Goal: Information Seeking & Learning: Check status

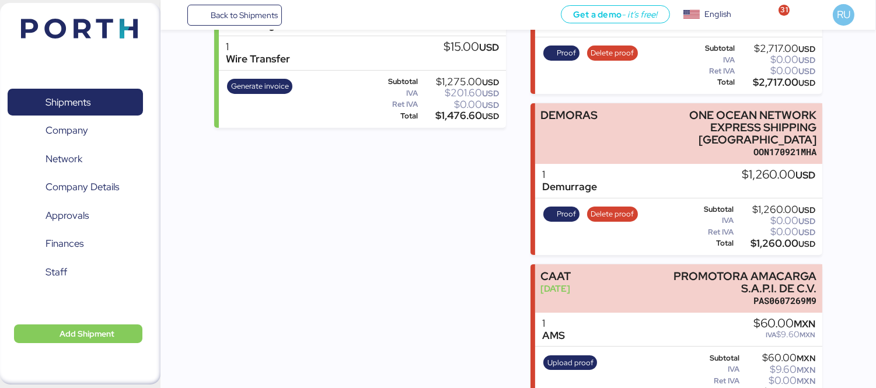
scroll to position [341, 0]
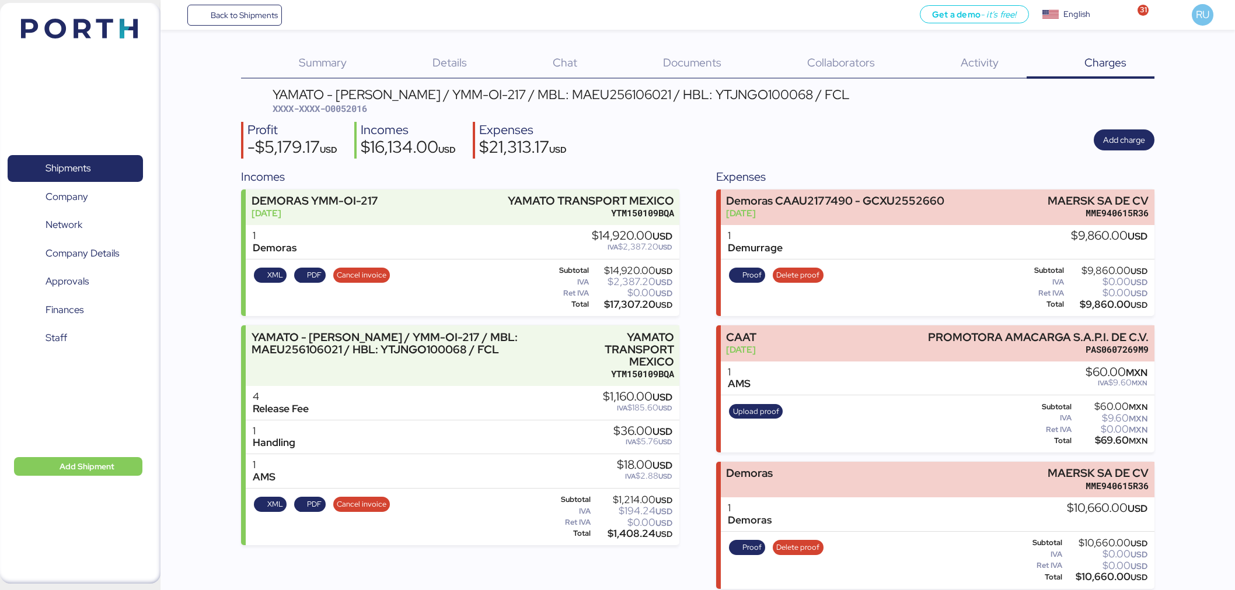
scroll to position [144, 0]
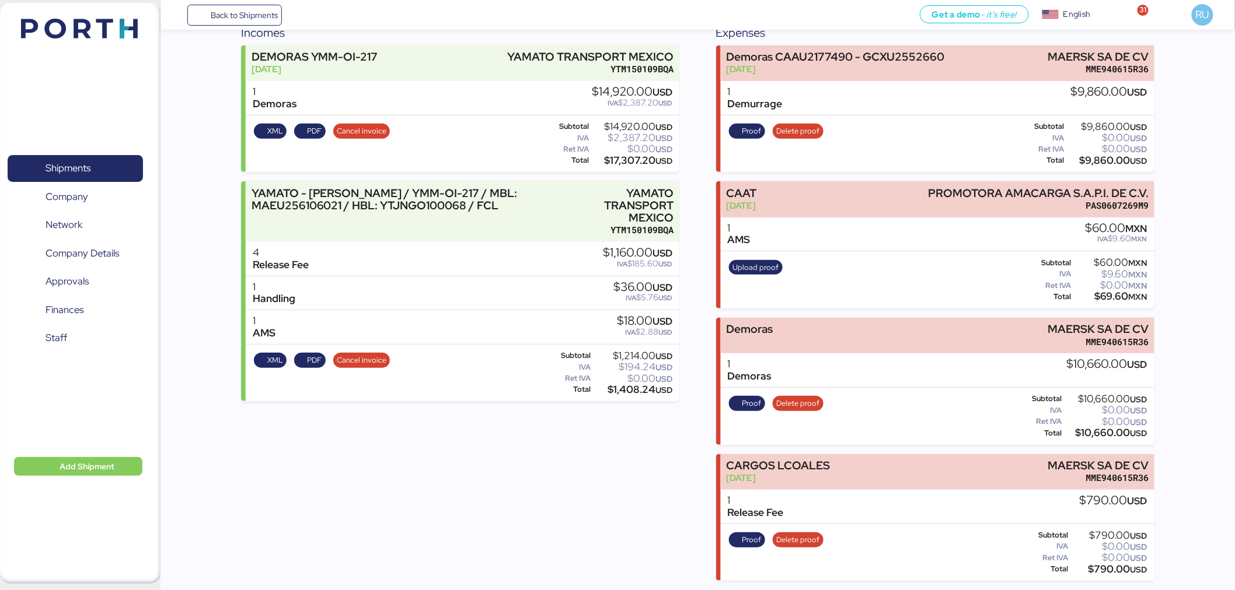
click at [71, 20] on img at bounding box center [79, 29] width 117 height 20
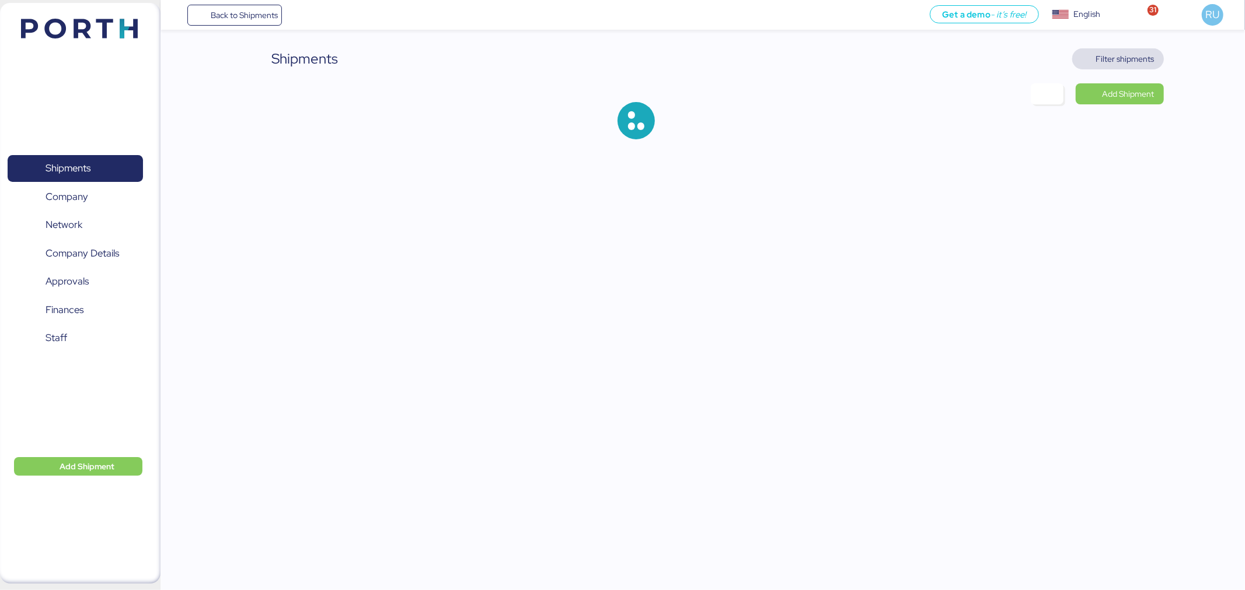
click at [1124, 54] on span "Filter shipments" at bounding box center [1125, 59] width 58 height 14
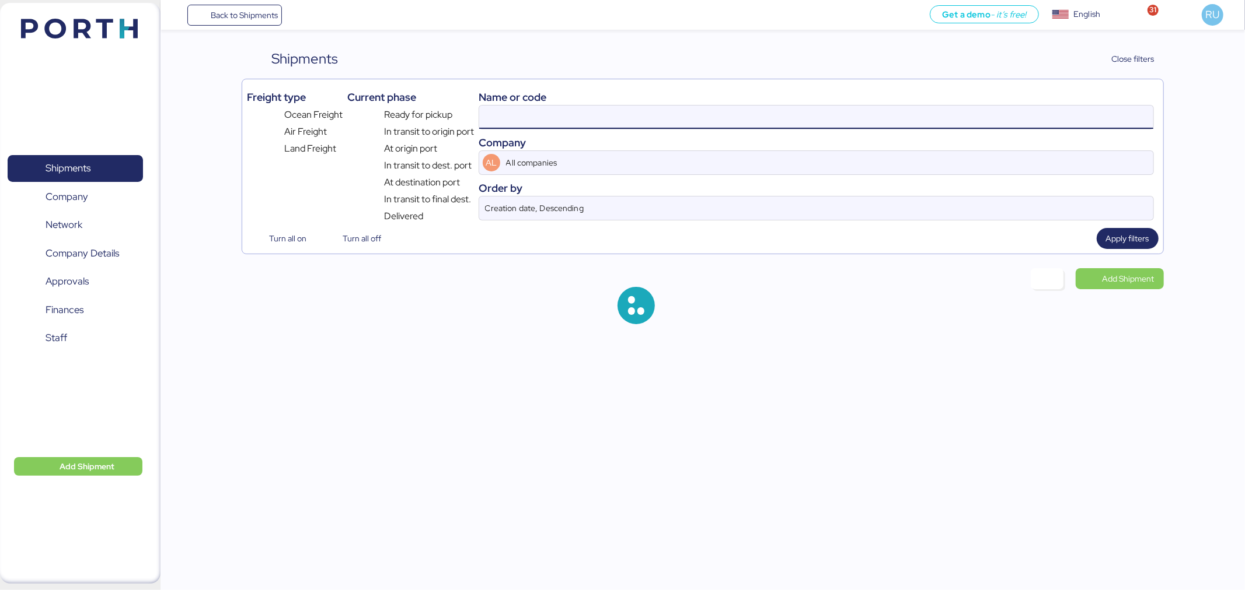
click at [854, 113] on input at bounding box center [816, 117] width 674 height 23
paste input "MEDUGK739050"
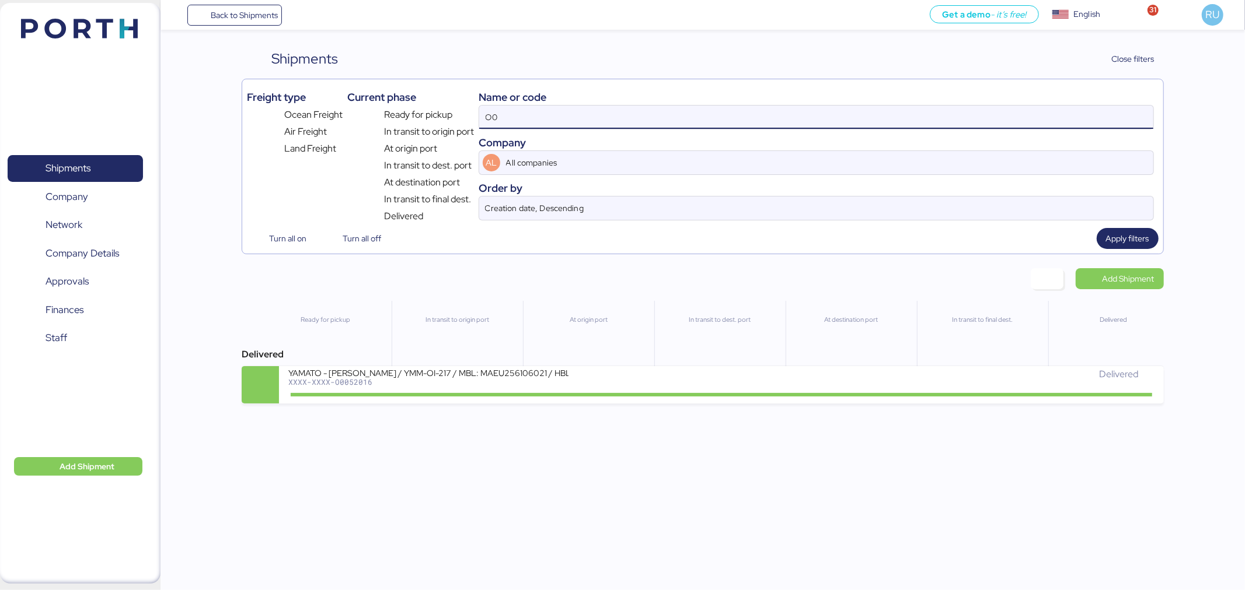
type input "O"
paste input "MEDUGK739050"
type input "MEDUGK739050"
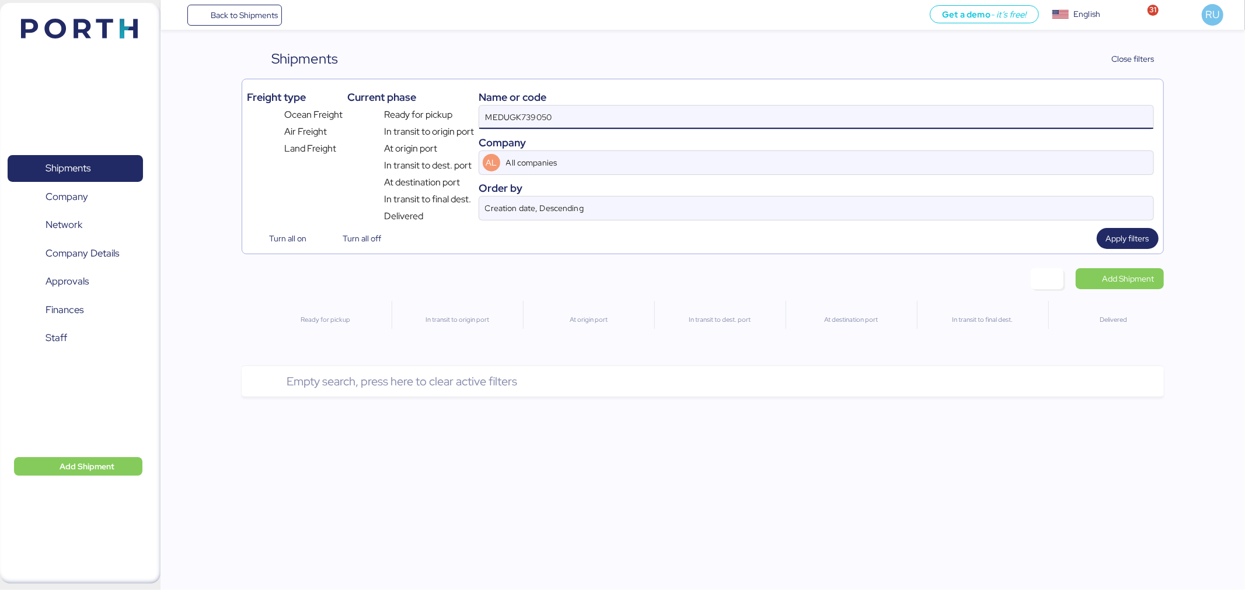
click at [528, 113] on input "MEDUGK739050" at bounding box center [816, 117] width 674 height 23
click at [492, 116] on input at bounding box center [816, 117] width 674 height 23
paste input "O0052022"
type input "O0052022"
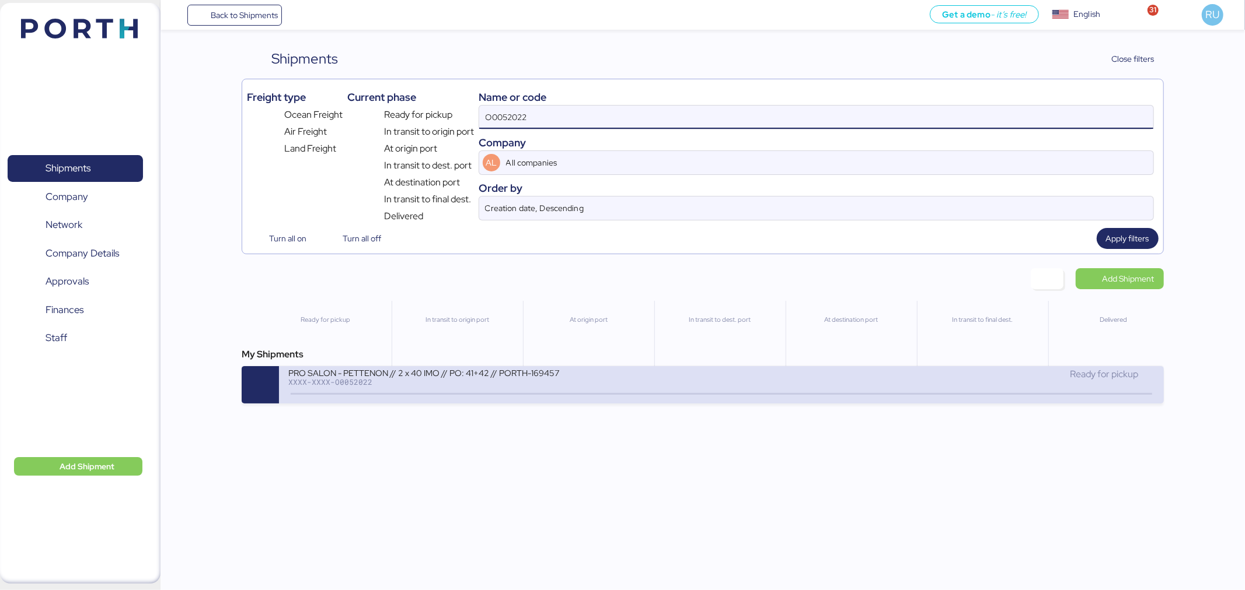
click at [677, 384] on div "PRO SALON - PETTENON // 2 x 40 IMO // PO: 41+42 // PORTH-169457 XXXX-XXXX-O0052…" at bounding box center [504, 380] width 433 height 25
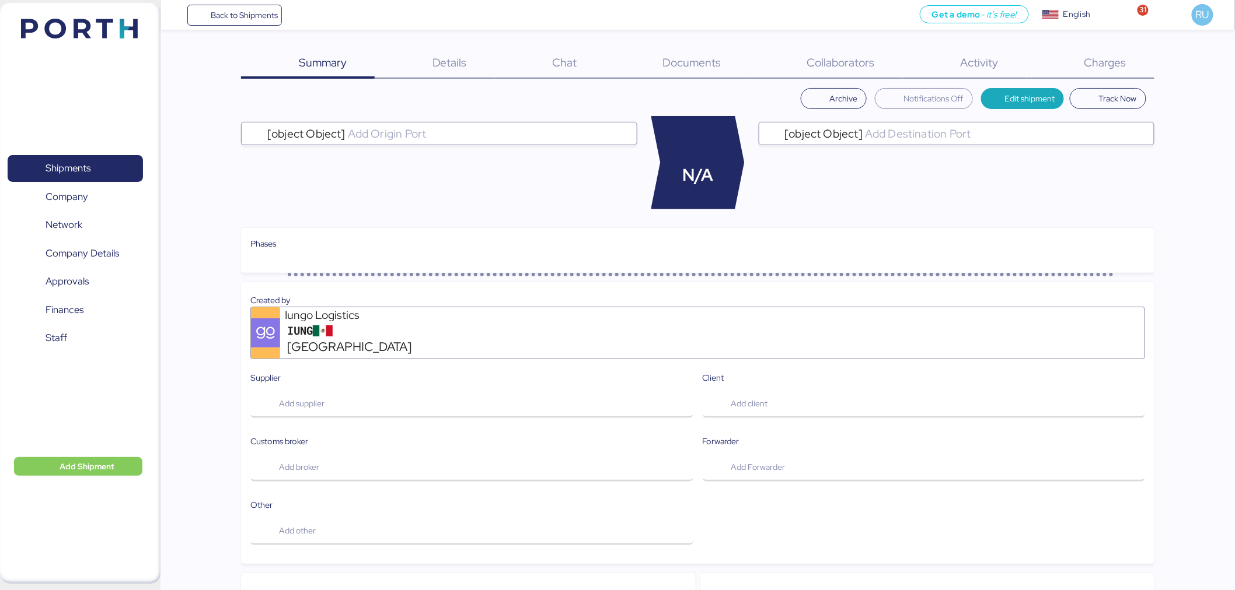
click at [1119, 60] on span "Charges" at bounding box center [1105, 62] width 42 height 15
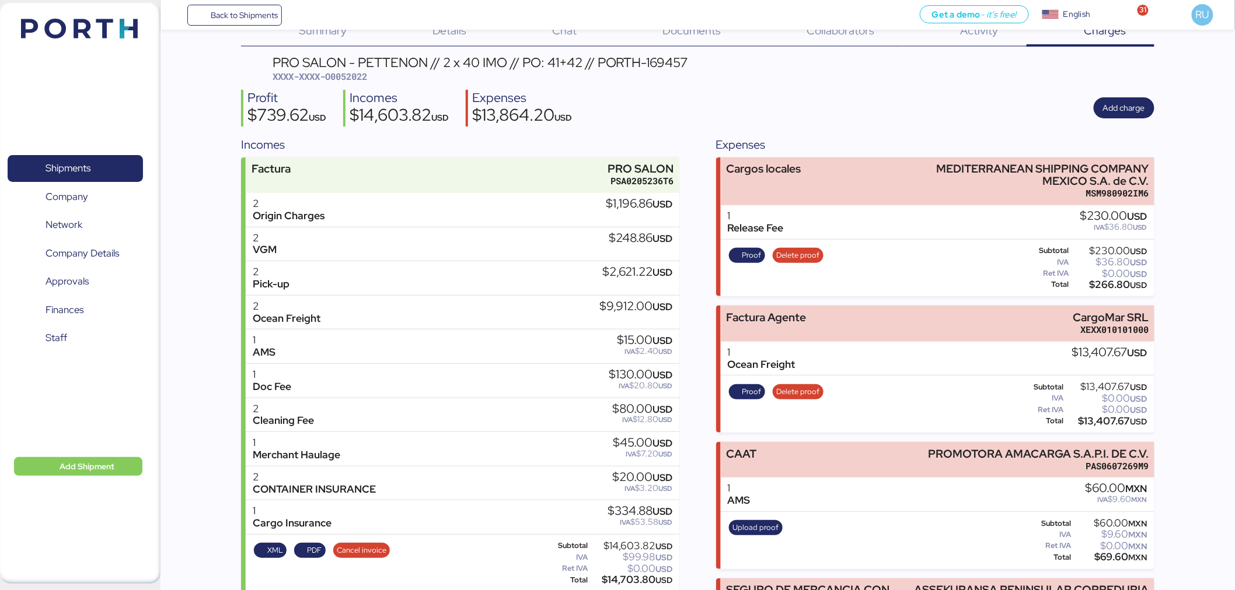
scroll to position [33, 0]
click at [104, 23] on img at bounding box center [79, 29] width 117 height 20
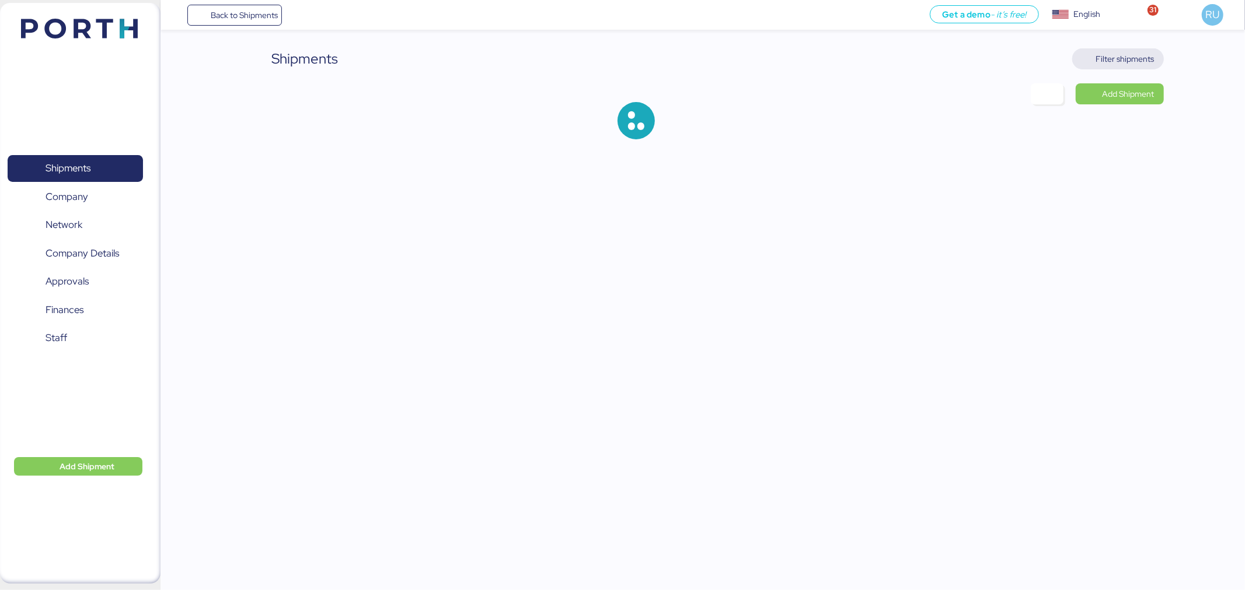
click at [1107, 61] on span "Filter shipments" at bounding box center [1125, 59] width 58 height 14
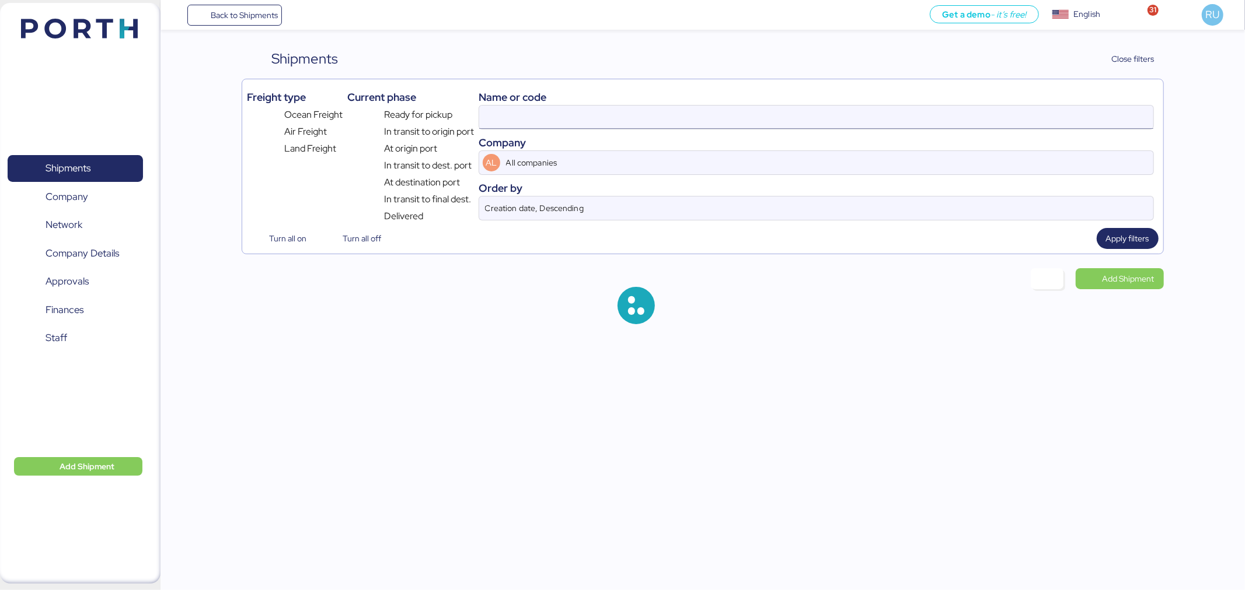
click at [920, 107] on input at bounding box center [816, 117] width 674 height 23
paste input "O0052222"
type input "O0052022"
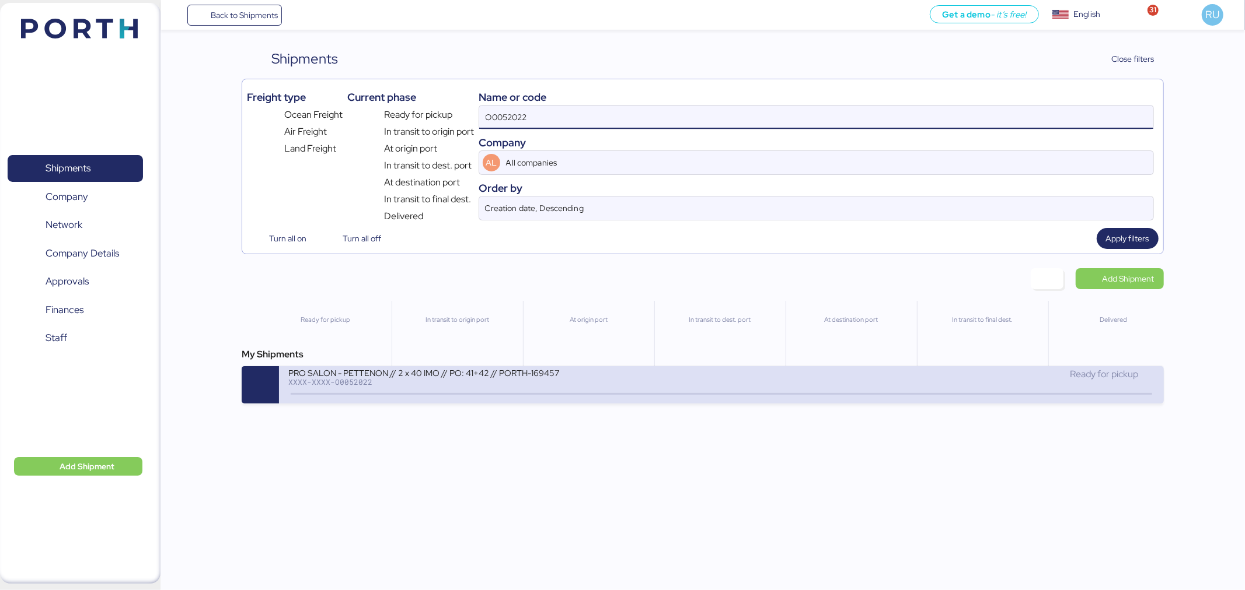
click at [663, 389] on div "PRO SALON - PETTENON // 2 x 40 IMO // PO: 41+42 // PORTH-169457 XXXX-XXXX-O0052…" at bounding box center [504, 380] width 433 height 25
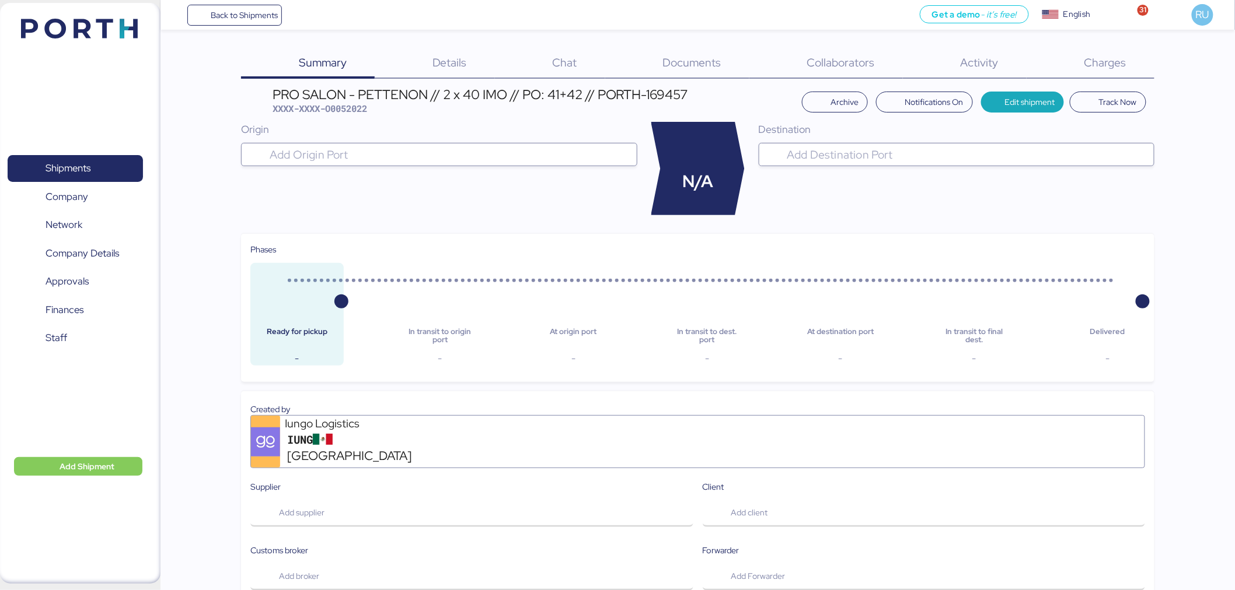
click at [440, 72] on div "Details 0" at bounding box center [435, 63] width 120 height 30
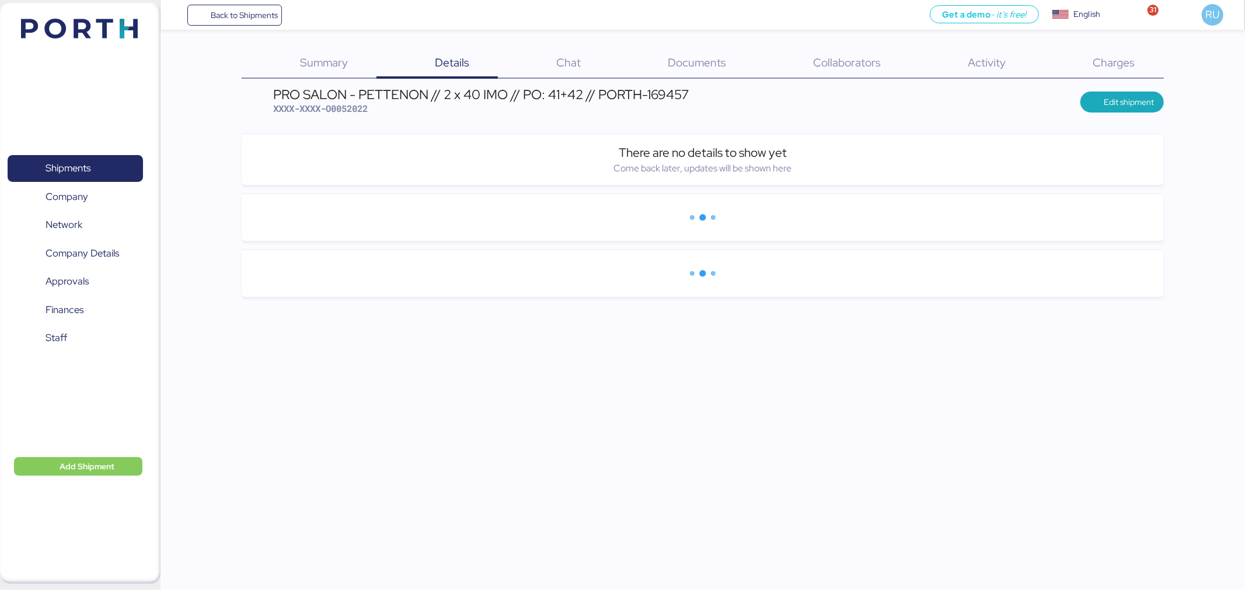
click at [54, 19] on img at bounding box center [79, 29] width 117 height 20
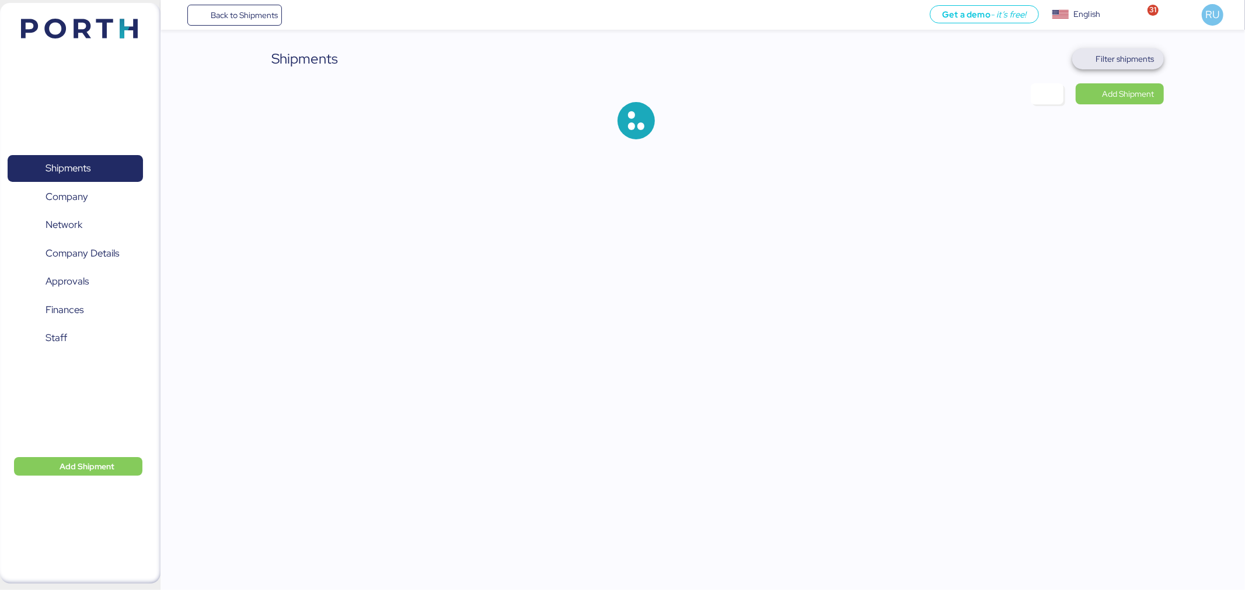
click at [1161, 55] on span "Filter shipments" at bounding box center [1118, 58] width 92 height 21
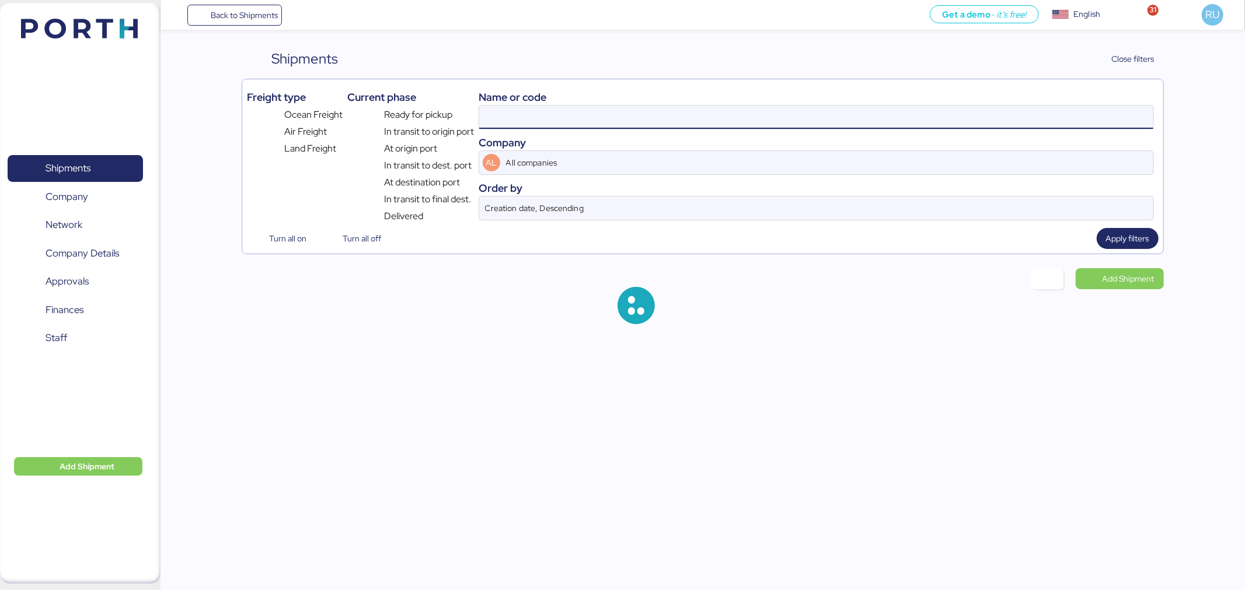
click at [861, 125] on input at bounding box center [816, 117] width 674 height 23
paste input "O0052222"
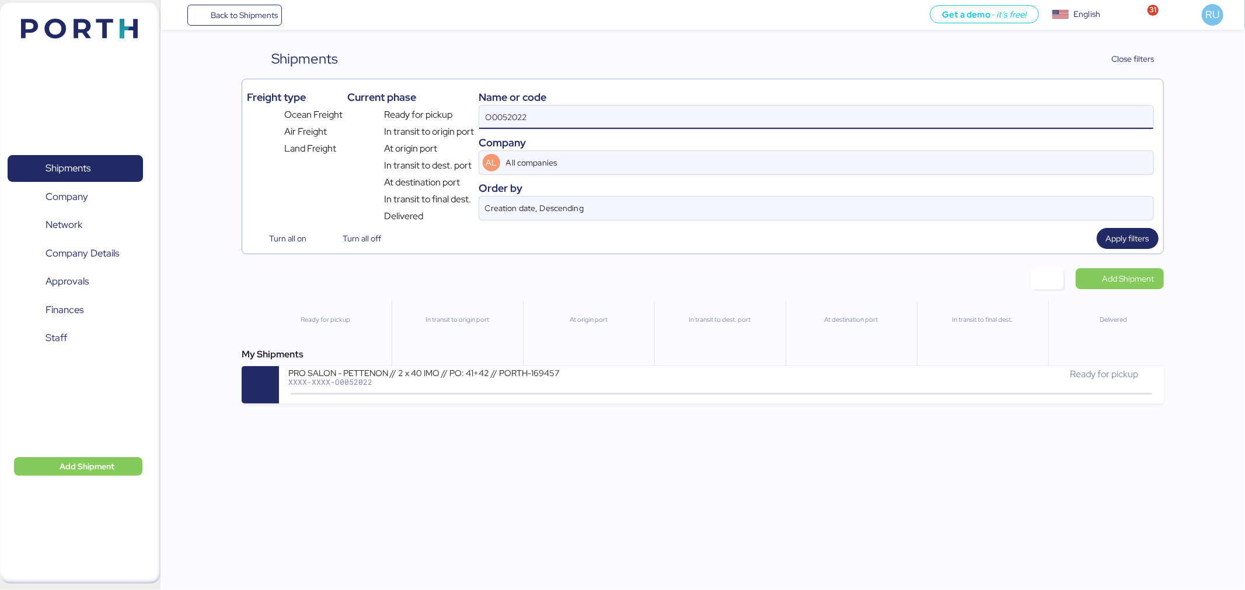
type input "O0052022"
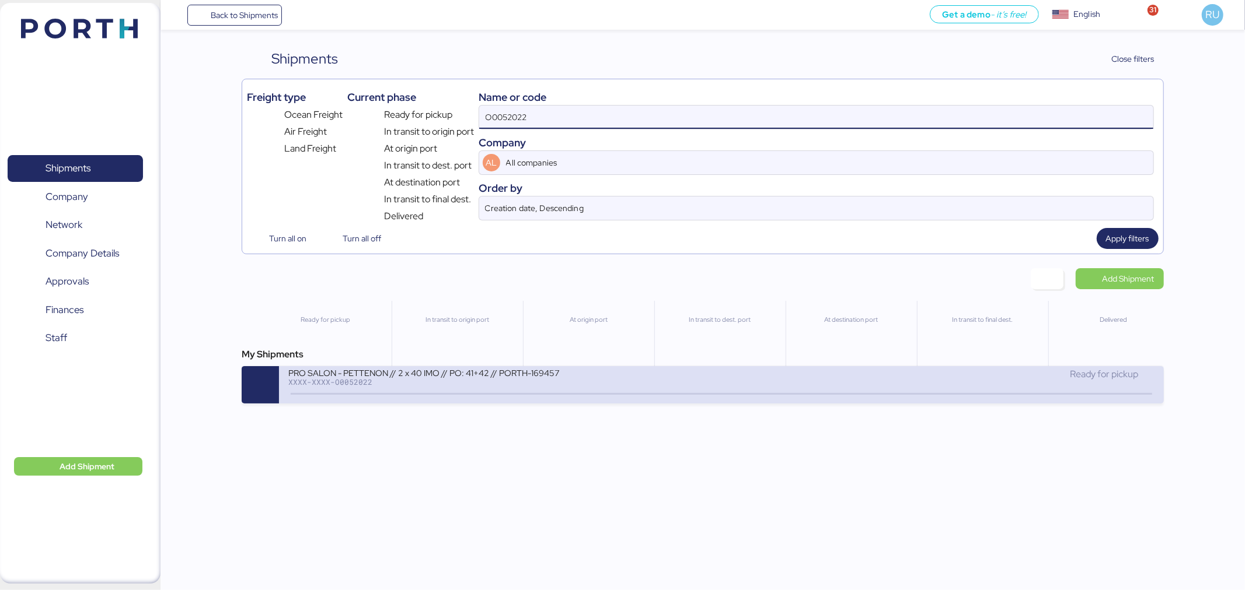
click at [560, 389] on div "PRO SALON - PETTENON // 2 x 40 IMO // PO: 41+42 // PORTH-169457 XXXX-XXXX-O0052…" at bounding box center [504, 380] width 433 height 25
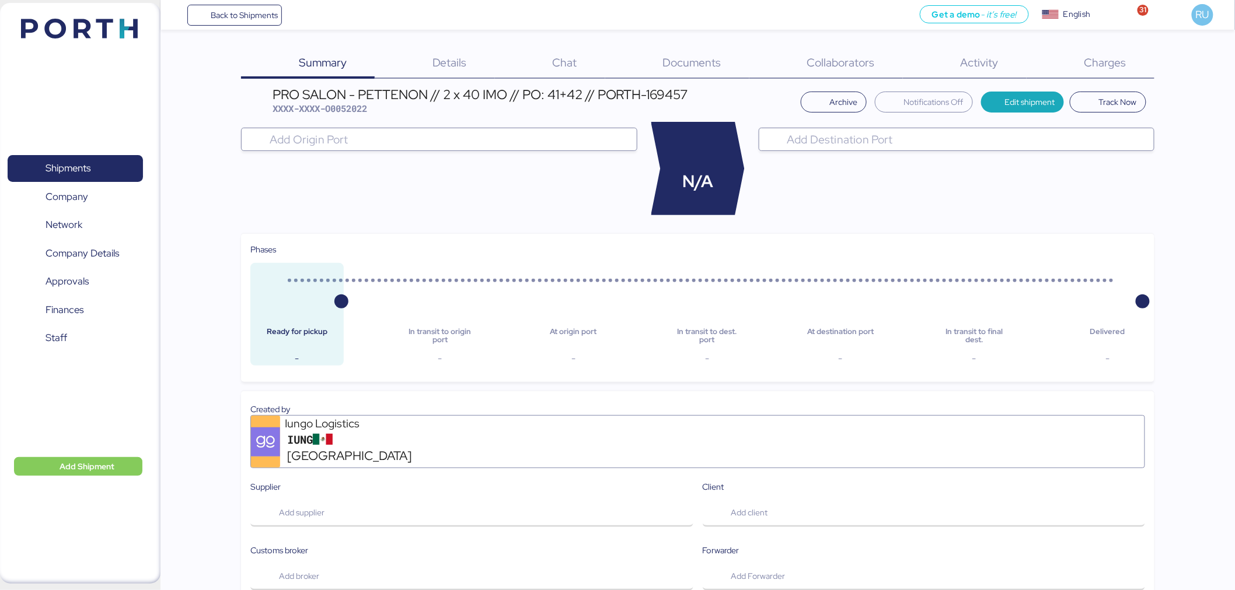
click at [102, 26] on img at bounding box center [79, 29] width 117 height 20
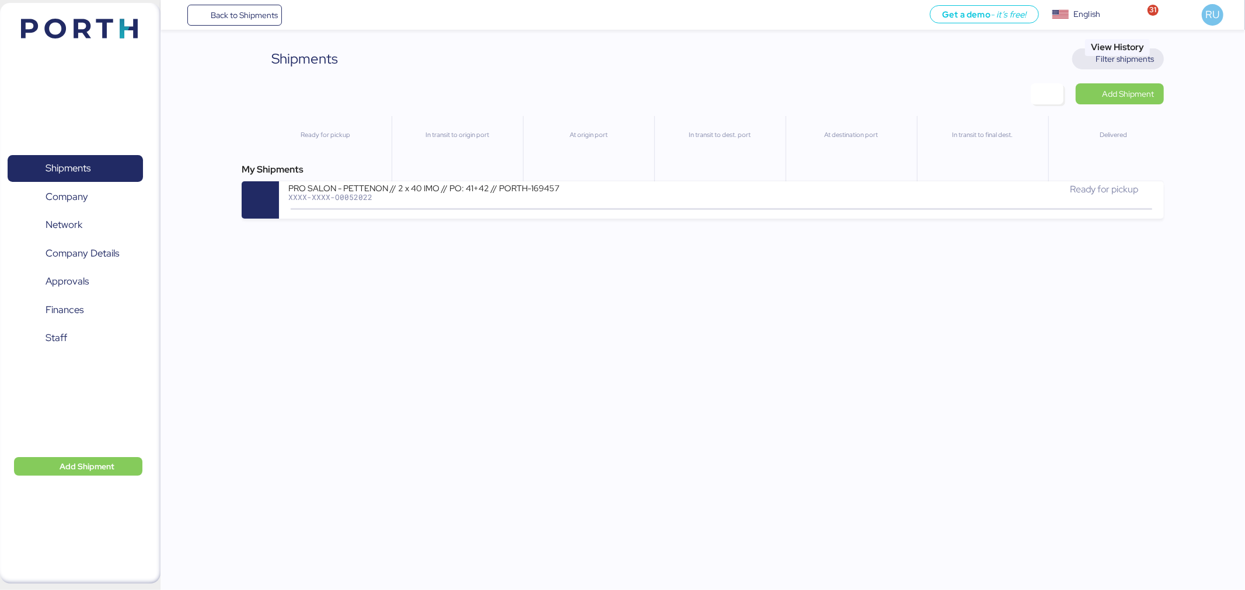
click at [1127, 55] on span "Filter shipments" at bounding box center [1125, 59] width 58 height 14
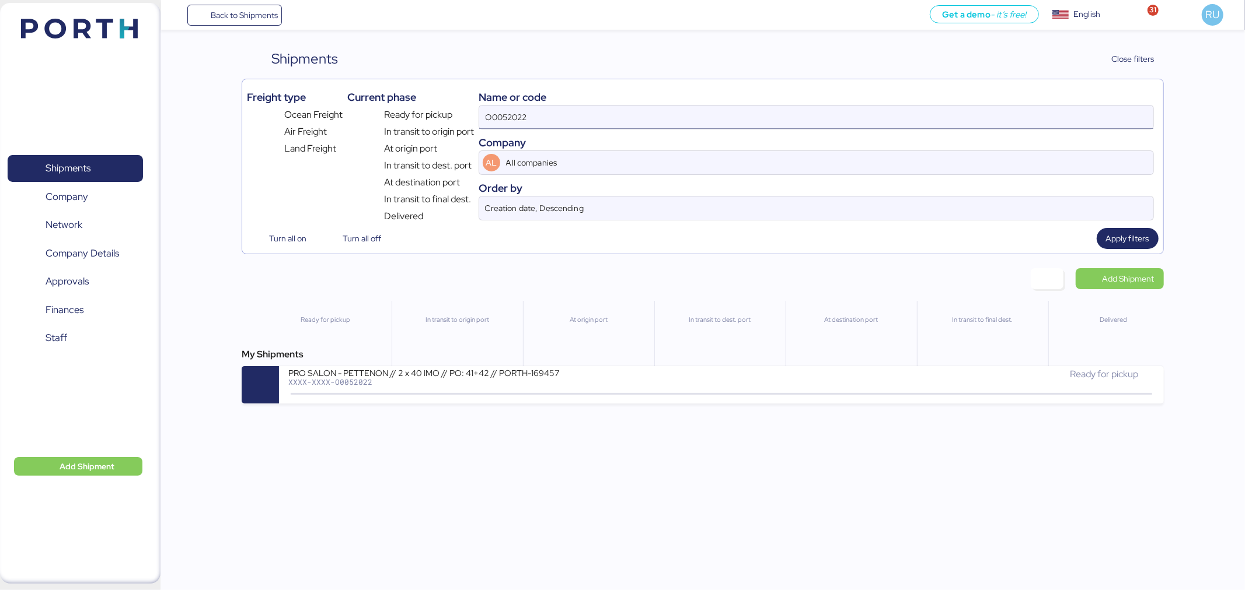
click at [812, 109] on input "O0052022" at bounding box center [816, 117] width 674 height 23
click at [815, 112] on input "O0052022" at bounding box center [816, 117] width 674 height 23
type input "O"
paste input "O0052222"
type input "O0052222"
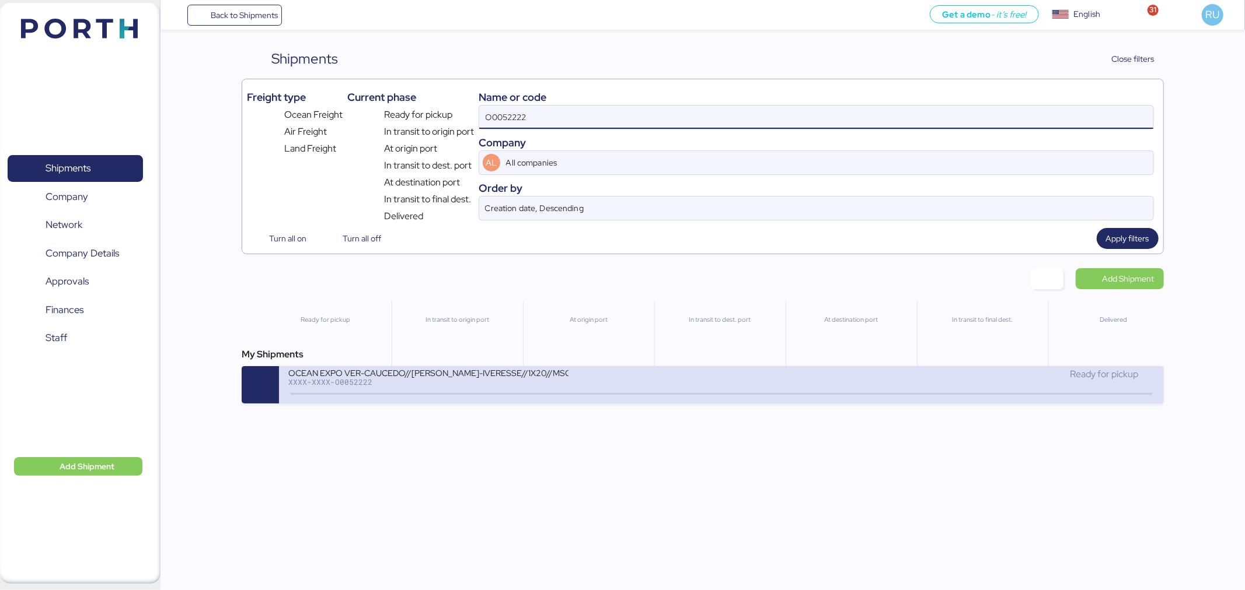
click at [584, 378] on div "OCEAN EXPO VER-CAUCEDO//[PERSON_NAME]-IVERESSE//1X20//MSC XXXX-XXXX-O0052222" at bounding box center [504, 380] width 433 height 25
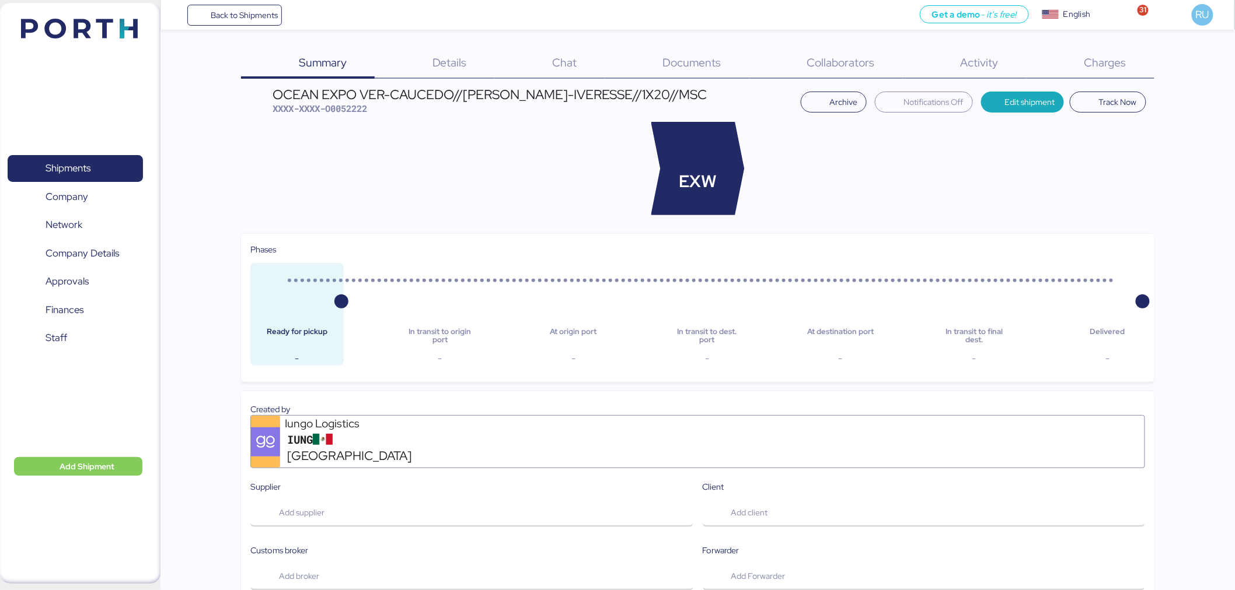
click at [497, 61] on div "Chat 0" at bounding box center [550, 63] width 110 height 30
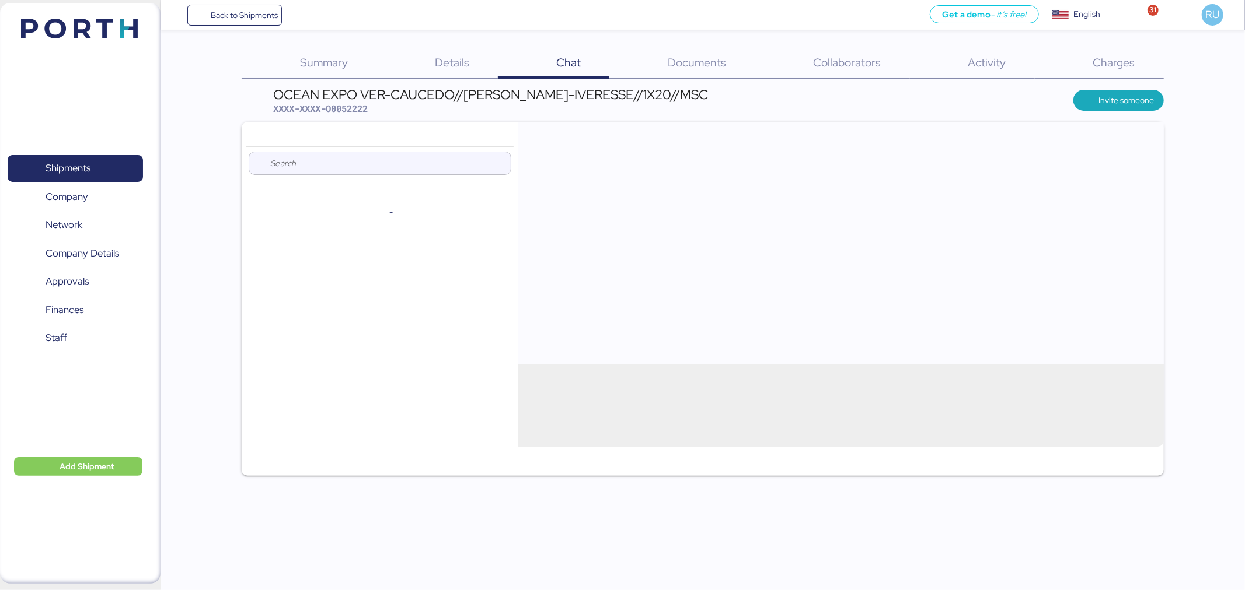
click at [457, 61] on span "Details" at bounding box center [452, 62] width 34 height 15
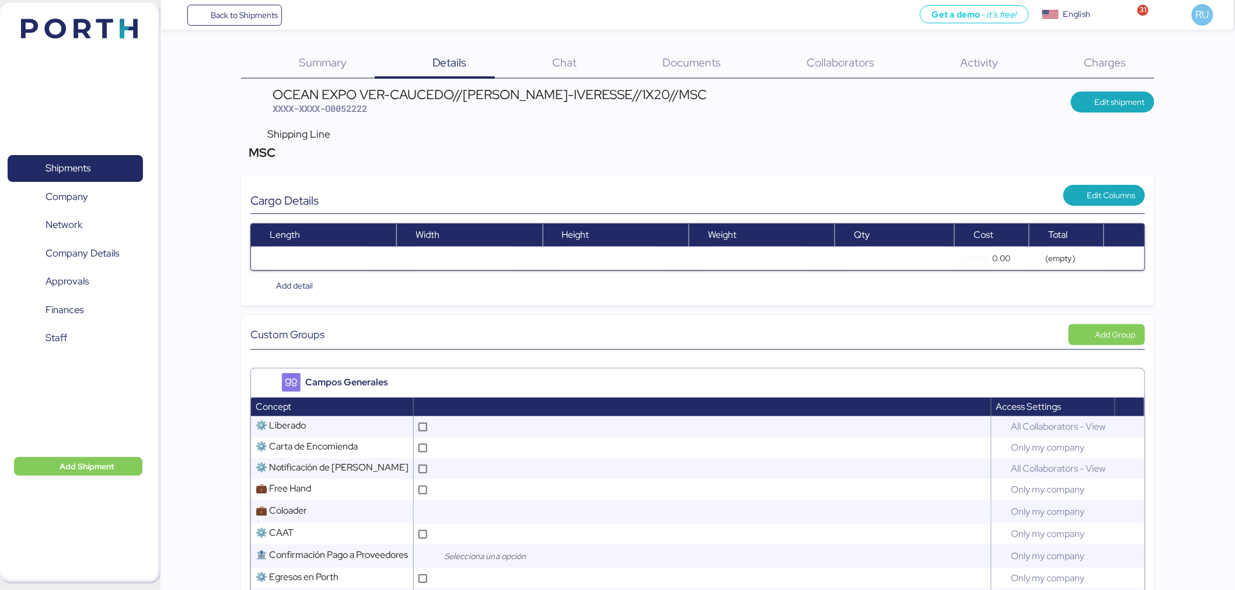
click at [668, 74] on div "Documents 0" at bounding box center [677, 63] width 144 height 30
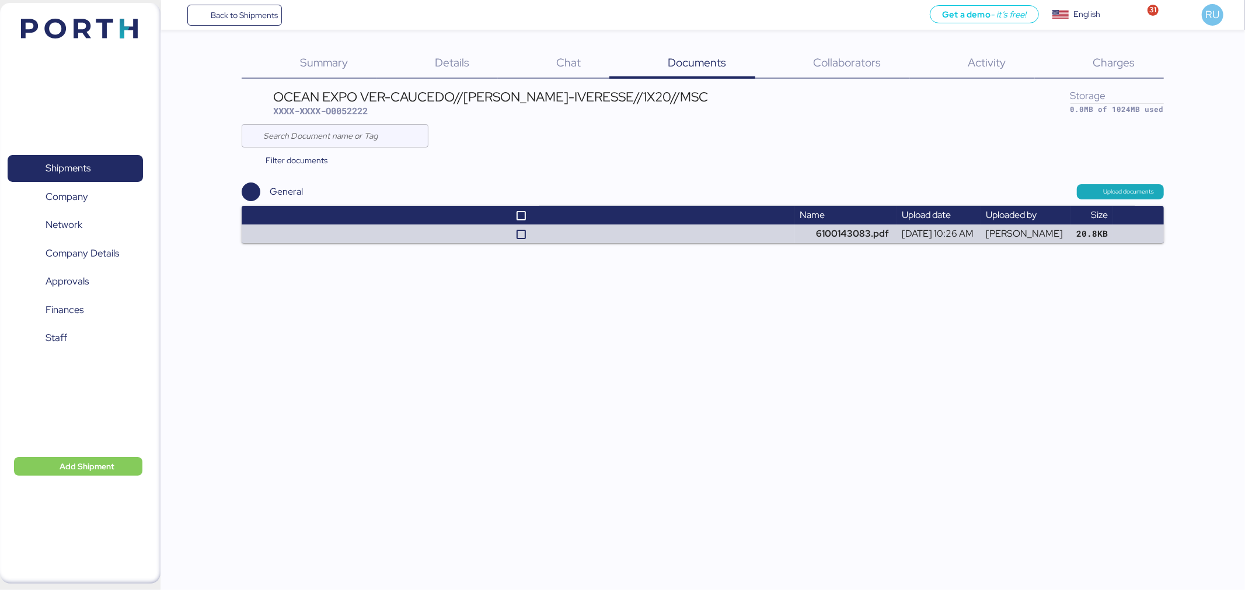
click at [347, 115] on span "XXXX-XXXX-O0052222" at bounding box center [320, 111] width 95 height 12
copy span "O0052222"
click at [92, 18] on header at bounding box center [62, 27] width 113 height 36
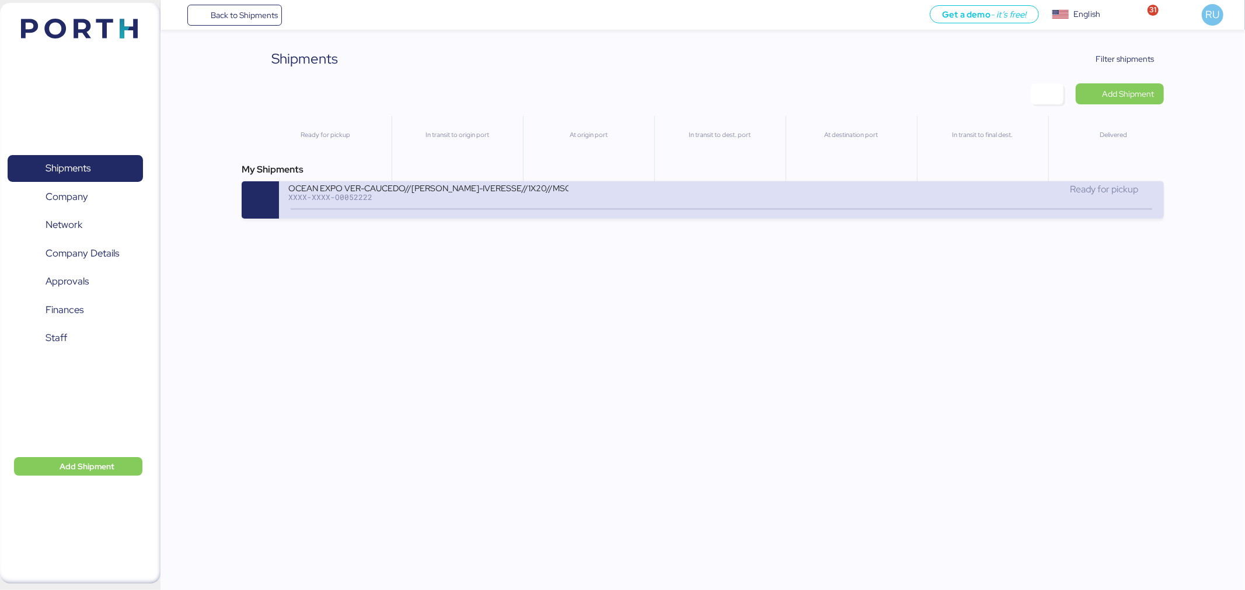
click at [526, 193] on div "OCEAN EXPO VER-CAUCEDO//[PERSON_NAME]-IVERESSE//1X20//MSC" at bounding box center [428, 188] width 280 height 10
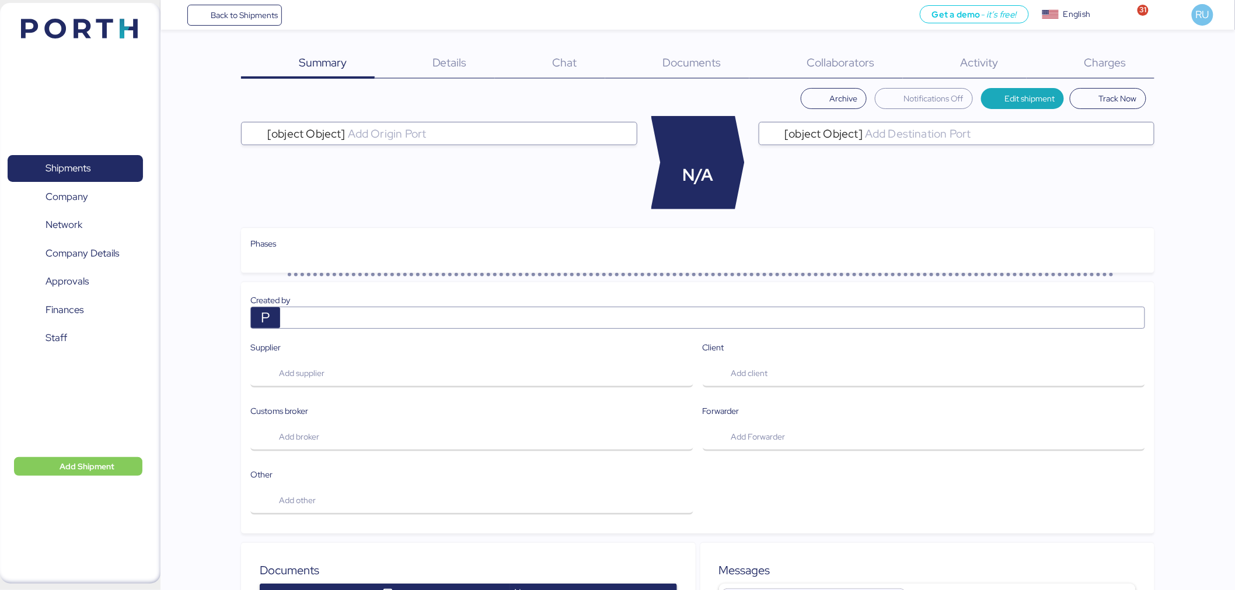
click at [705, 57] on span "Documents" at bounding box center [692, 62] width 58 height 15
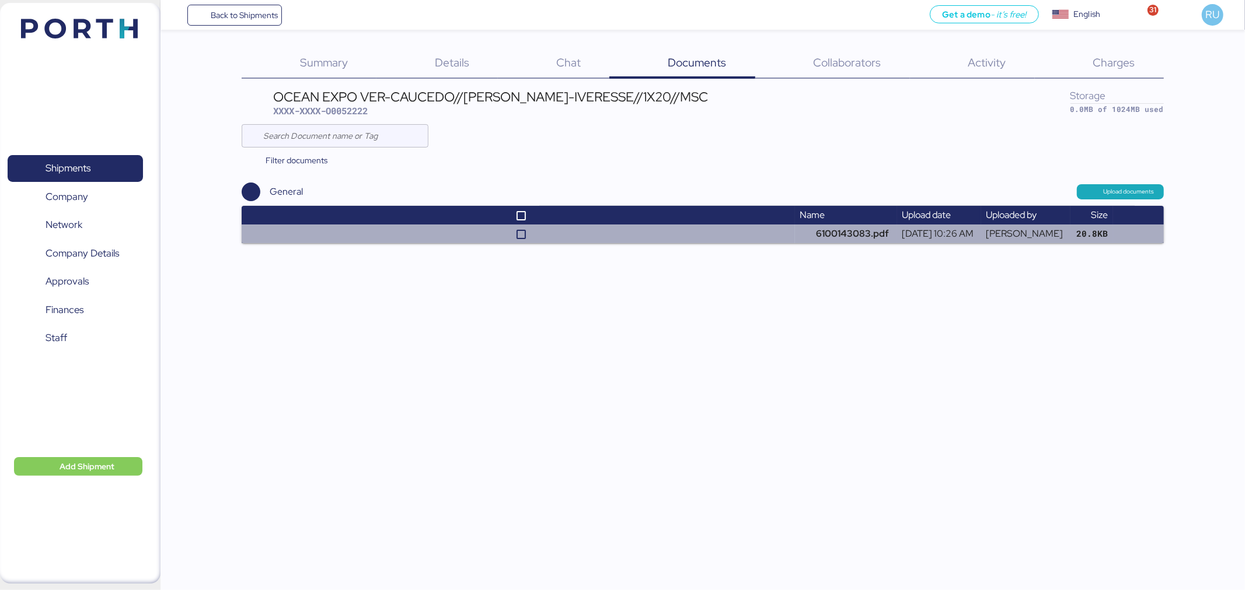
click at [698, 232] on td at bounding box center [518, 234] width 553 height 19
click at [844, 235] on td "6100143083.pdf" at bounding box center [846, 234] width 102 height 19
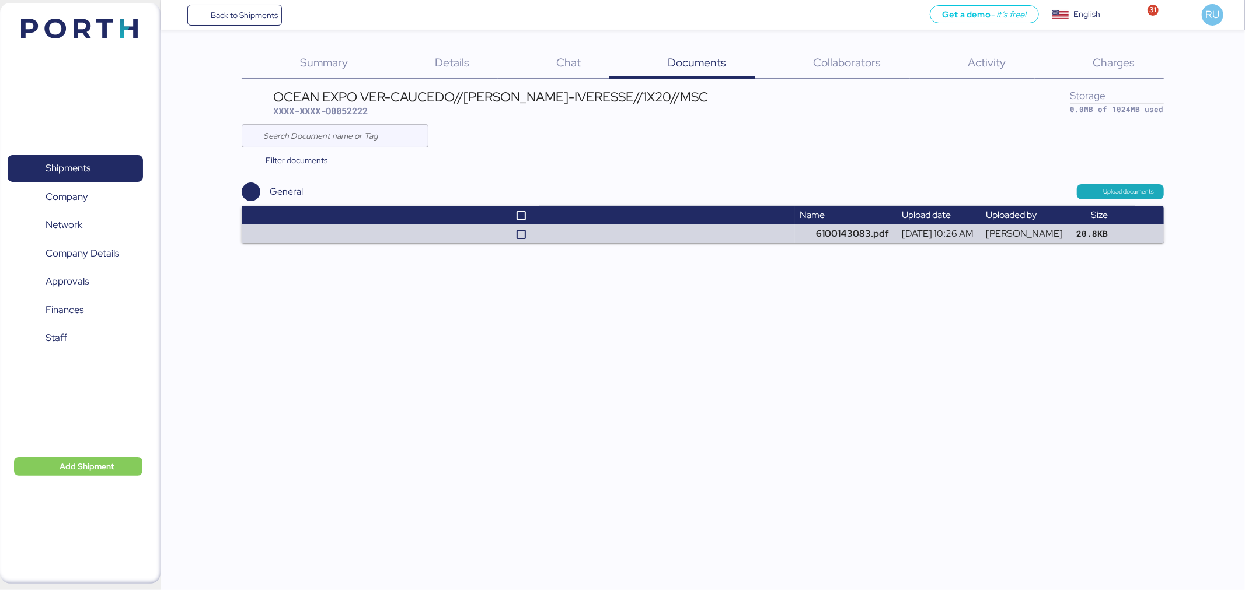
click at [347, 117] on div "OCEAN EXPO VER-CAUCEDO//[PERSON_NAME]-IVERESSE//1X20//MSC XXXX-XXXX-O0052222" at bounding box center [490, 103] width 435 height 27
copy span "O0052222"
